Goal: Share content

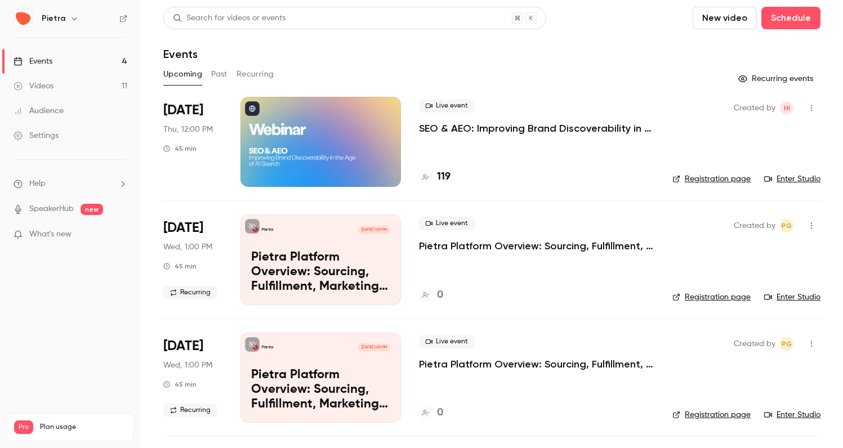
click at [52, 64] on div "Events" at bounding box center [33, 61] width 39 height 11
click at [516, 128] on p "SEO & AEO: Improving Brand Discoverability in the Age of AI Search" at bounding box center [536, 129] width 235 height 14
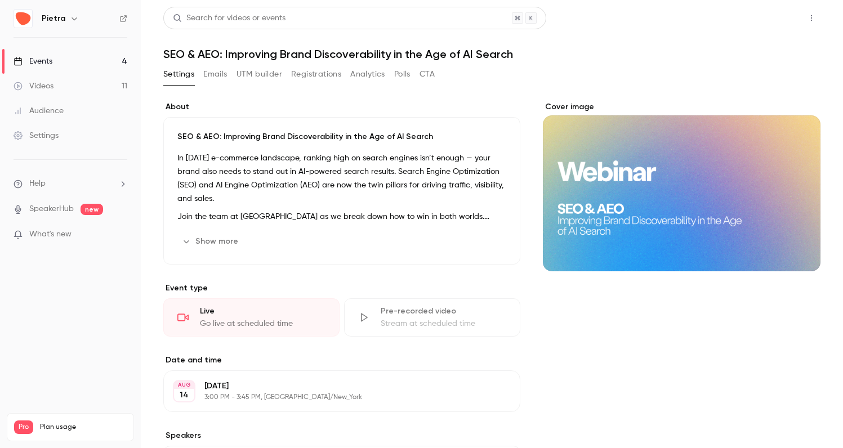
click at [762, 18] on button "Share" at bounding box center [771, 18] width 44 height 23
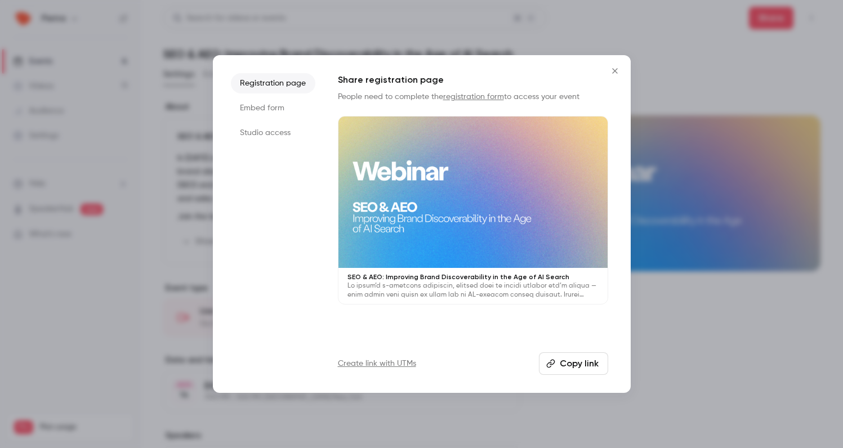
click at [269, 134] on li "Studio access" at bounding box center [273, 133] width 84 height 20
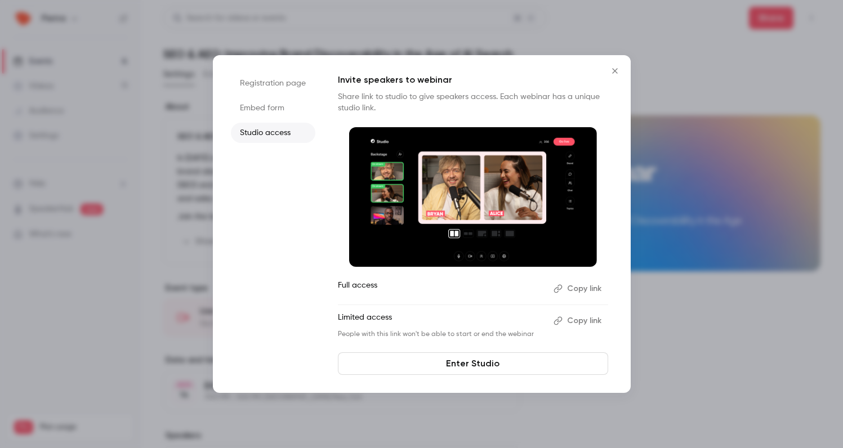
click at [575, 288] on button "Copy link" at bounding box center [578, 289] width 59 height 18
